Goal: Information Seeking & Learning: Compare options

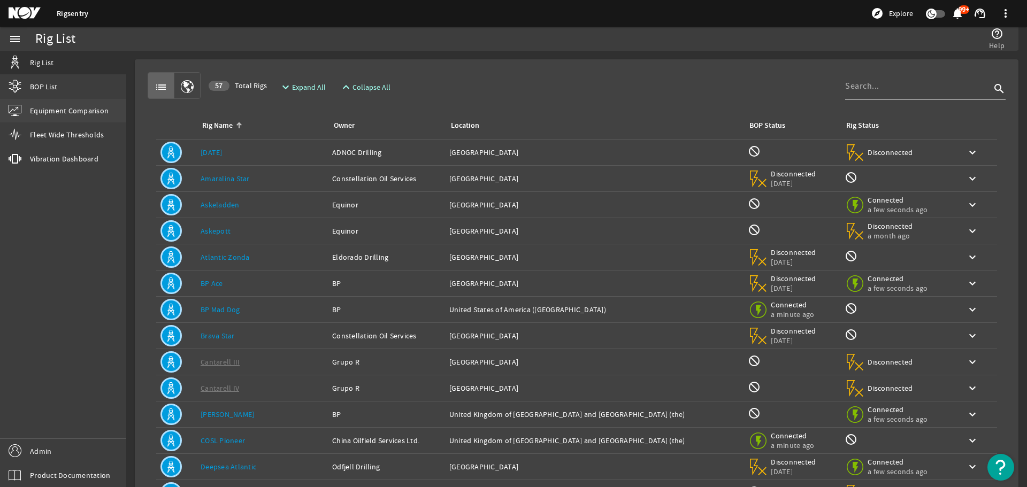
click at [105, 113] on span "Equipment Comparison" at bounding box center [69, 110] width 79 height 11
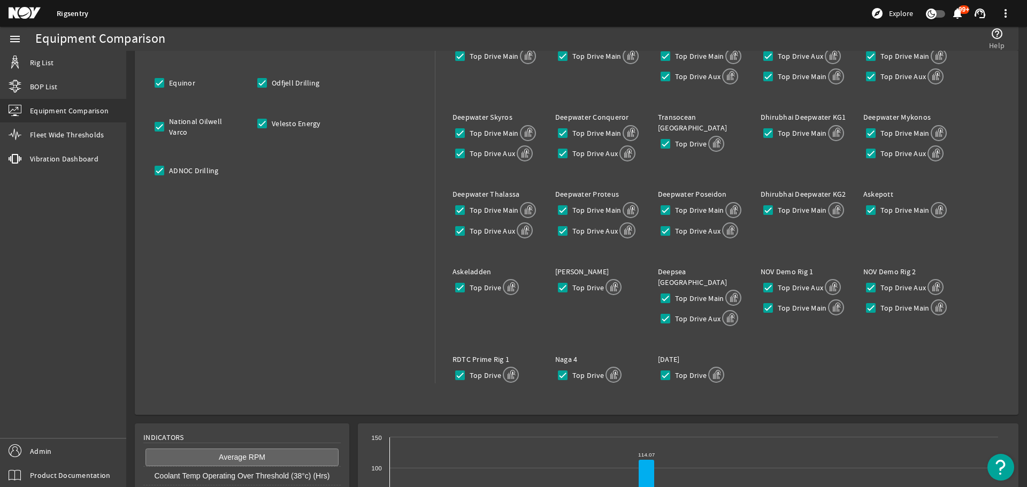
scroll to position [223, 0]
